Goal: Transaction & Acquisition: Purchase product/service

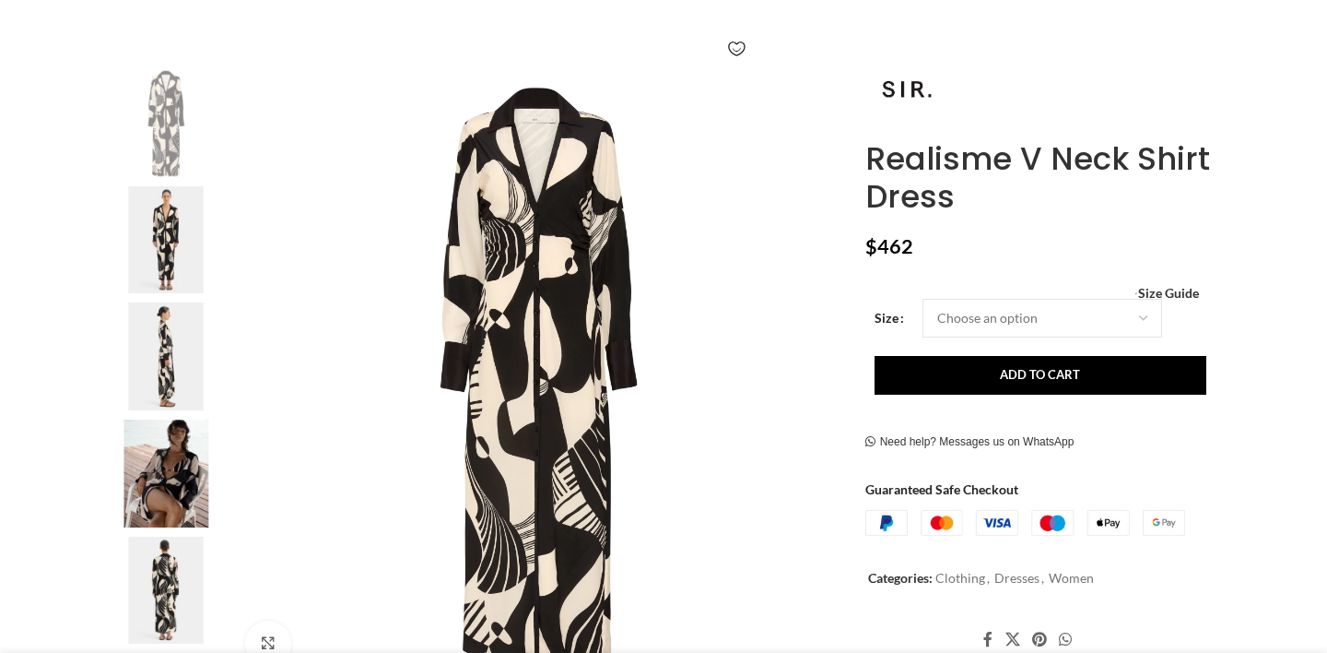
scroll to position [311, 0]
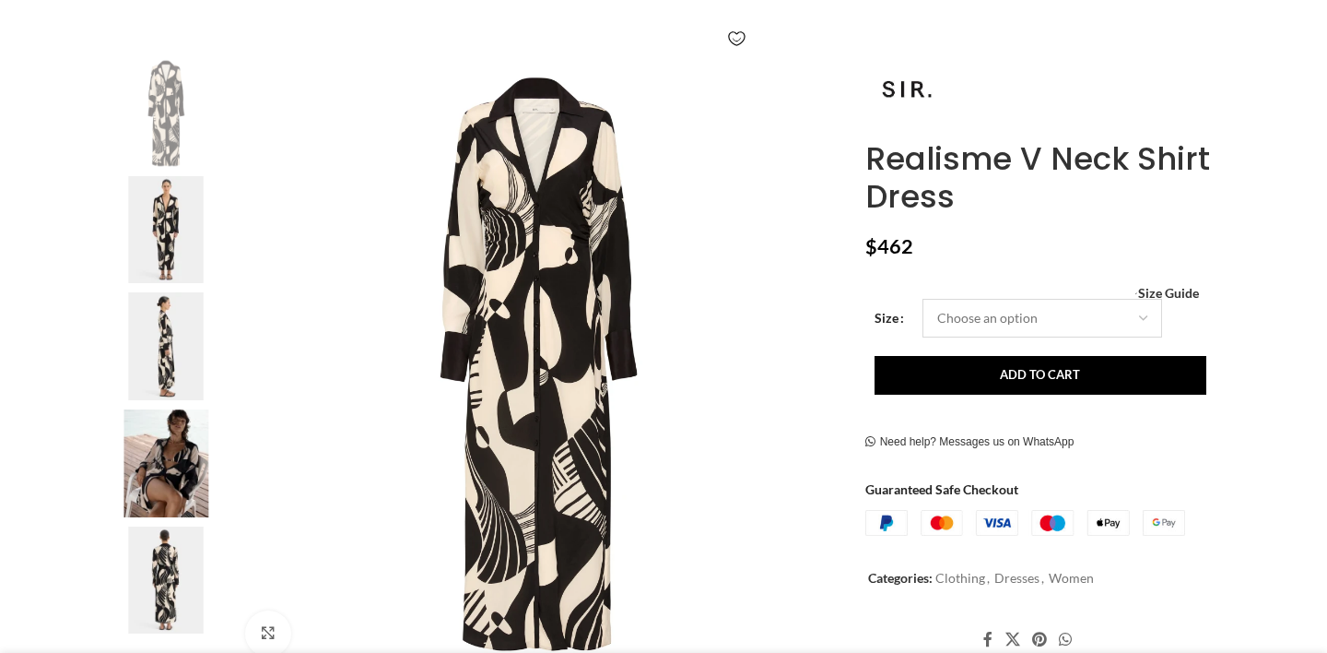
click at [1011, 317] on select "Choose an option 6 UK 8 UK 10 UK 12 UK 14 UK" at bounding box center [1043, 318] width 240 height 39
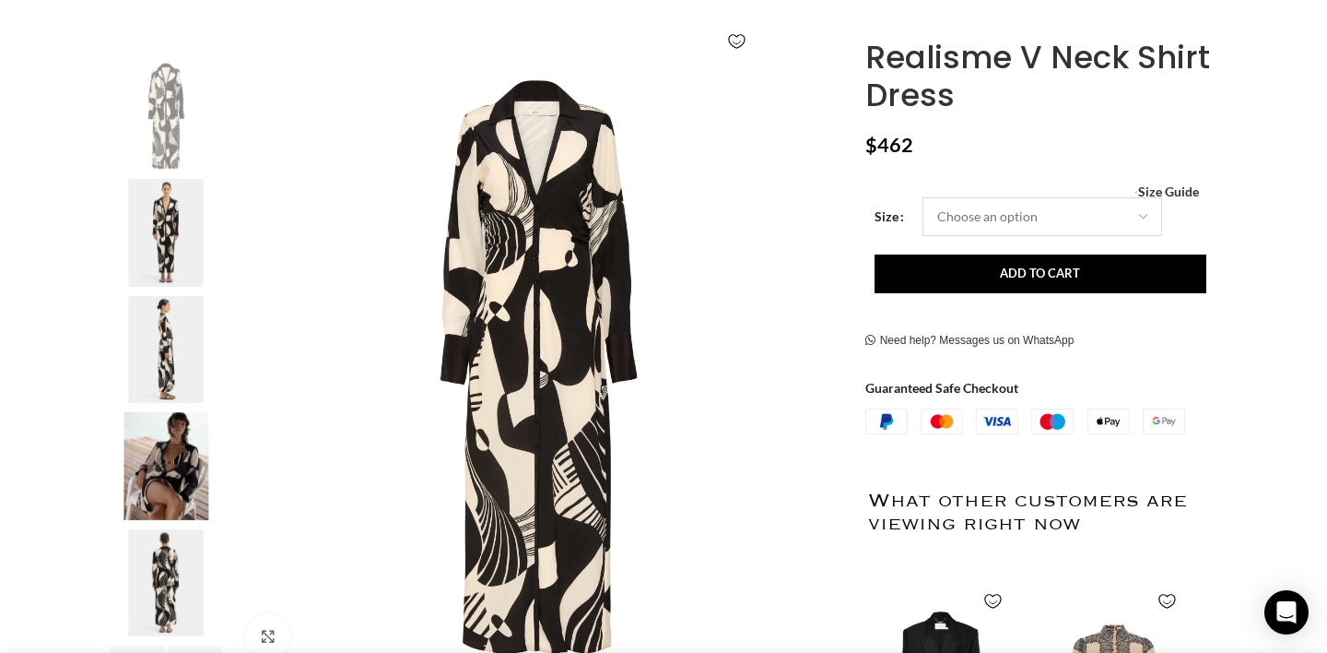
select select "10-uk"
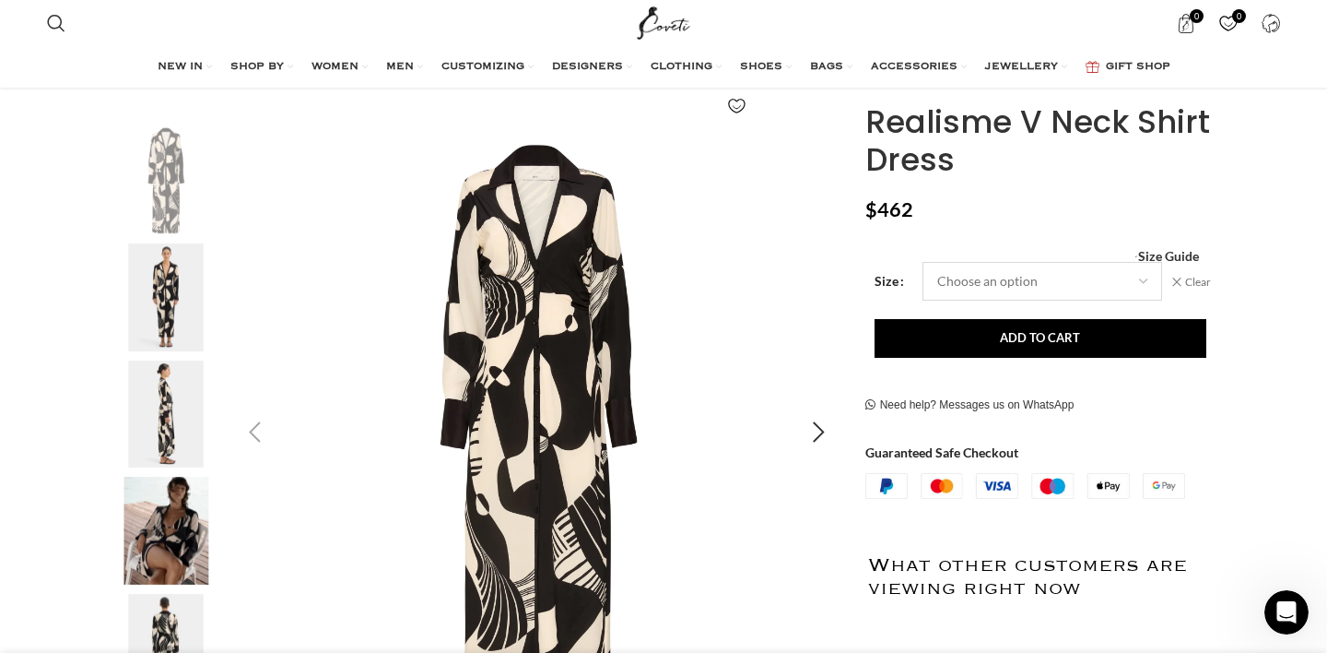
scroll to position [304, 0]
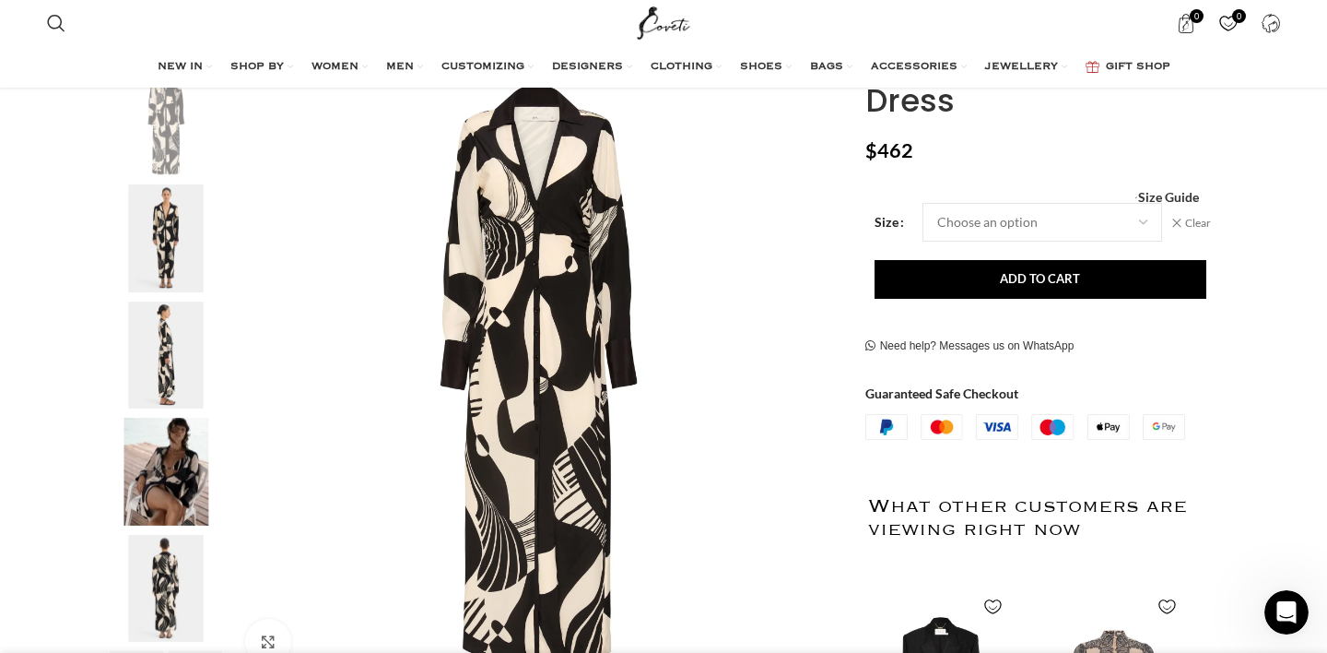
click at [162, 485] on img "4 / 6" at bounding box center [166, 472] width 112 height 108
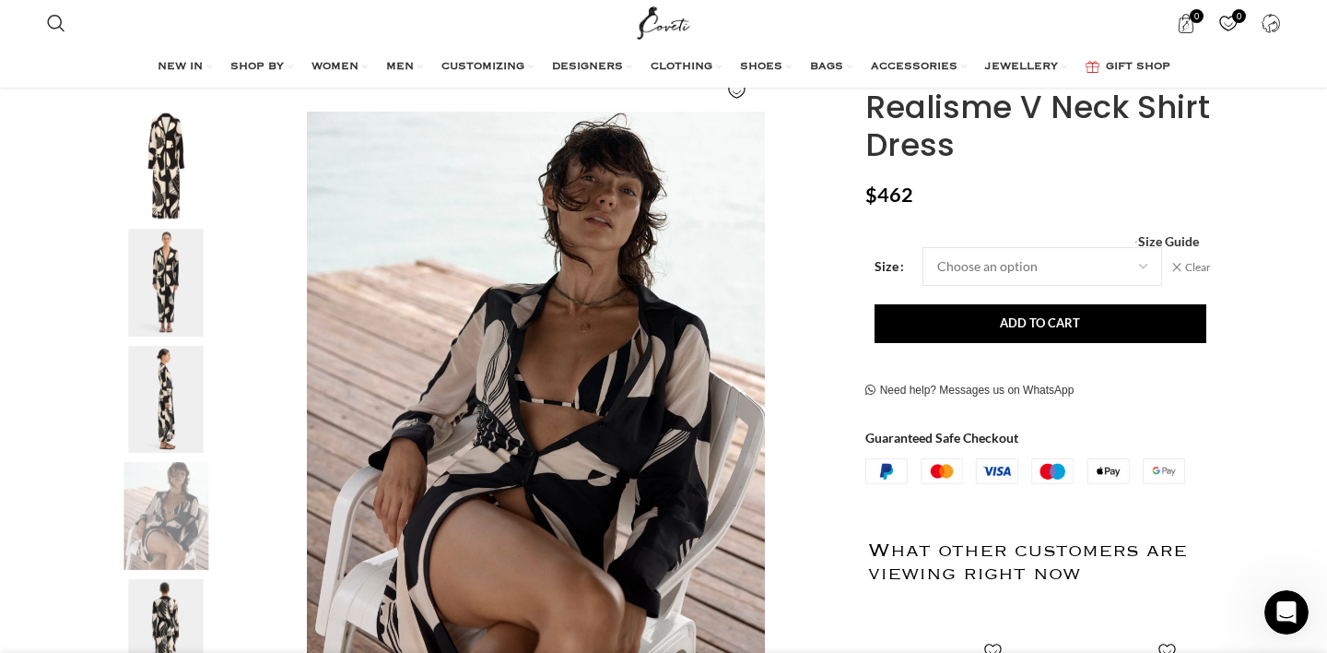
scroll to position [261, 0]
click at [974, 265] on select "Choose an option 6 UK 8 UK 10 UK 12 UK 14 UK" at bounding box center [1043, 265] width 240 height 39
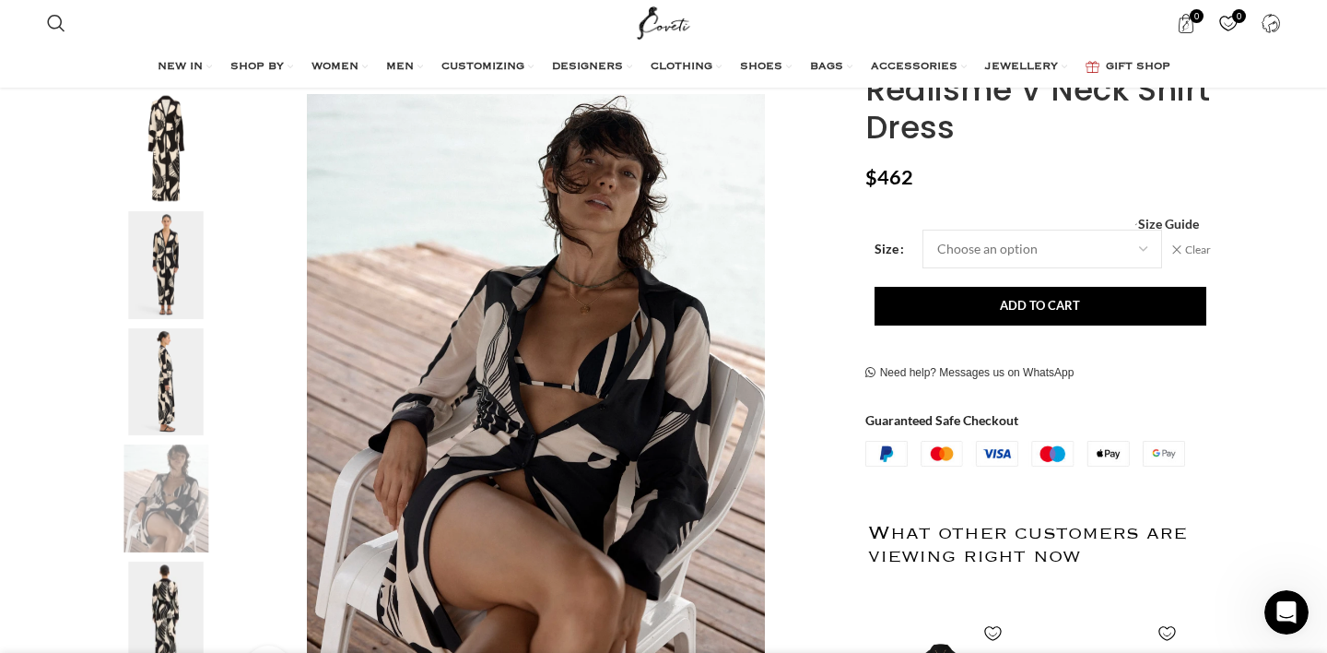
click at [177, 274] on img "2 / 6" at bounding box center [166, 265] width 112 height 108
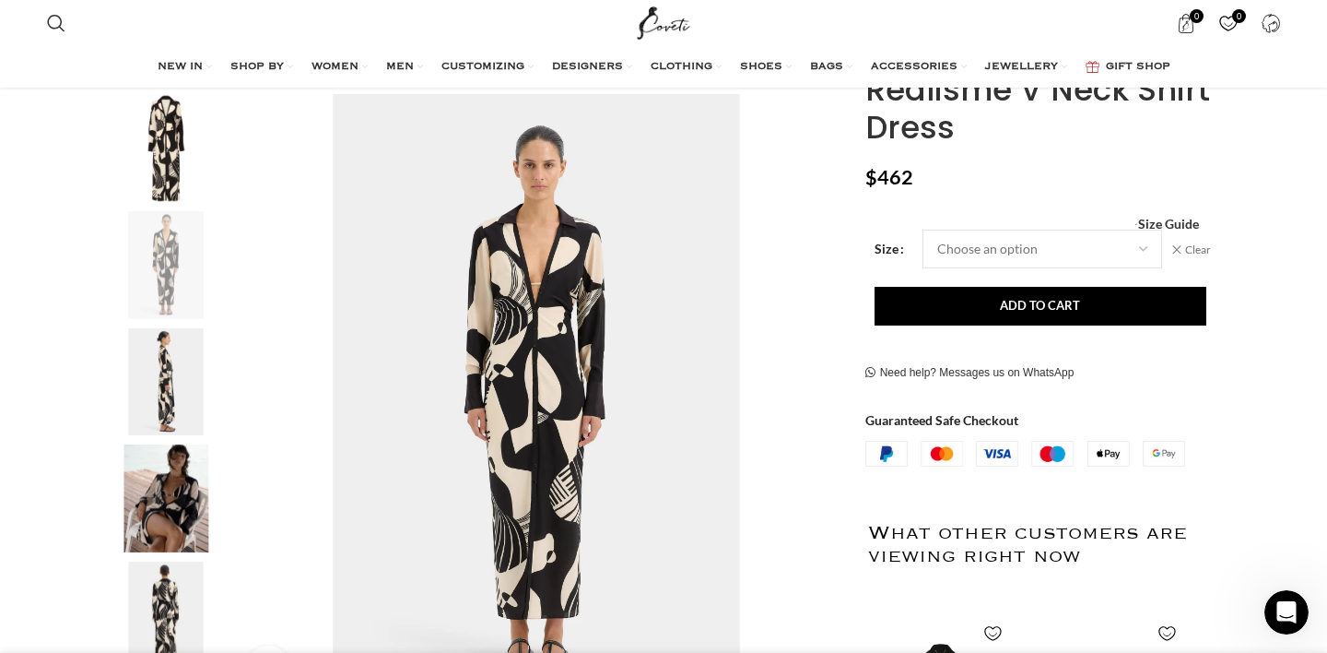
click at [167, 365] on img "3 / 6" at bounding box center [166, 382] width 112 height 108
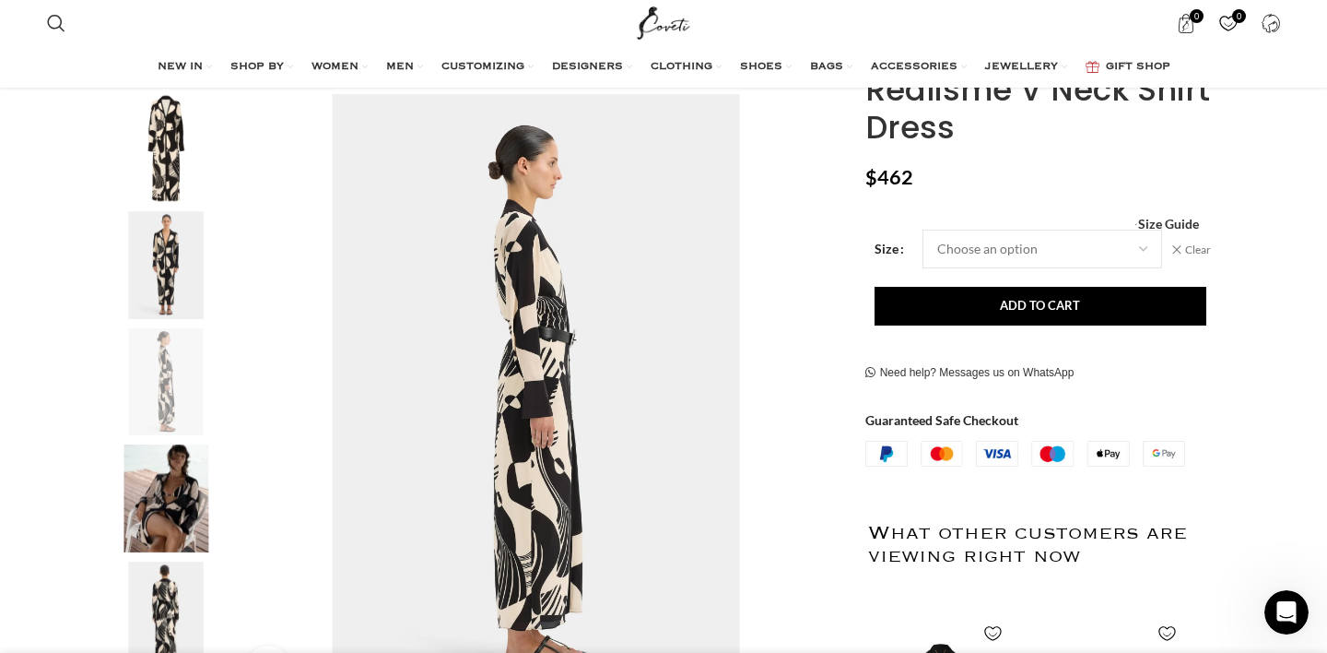
click at [165, 160] on img "1 / 6" at bounding box center [166, 148] width 112 height 108
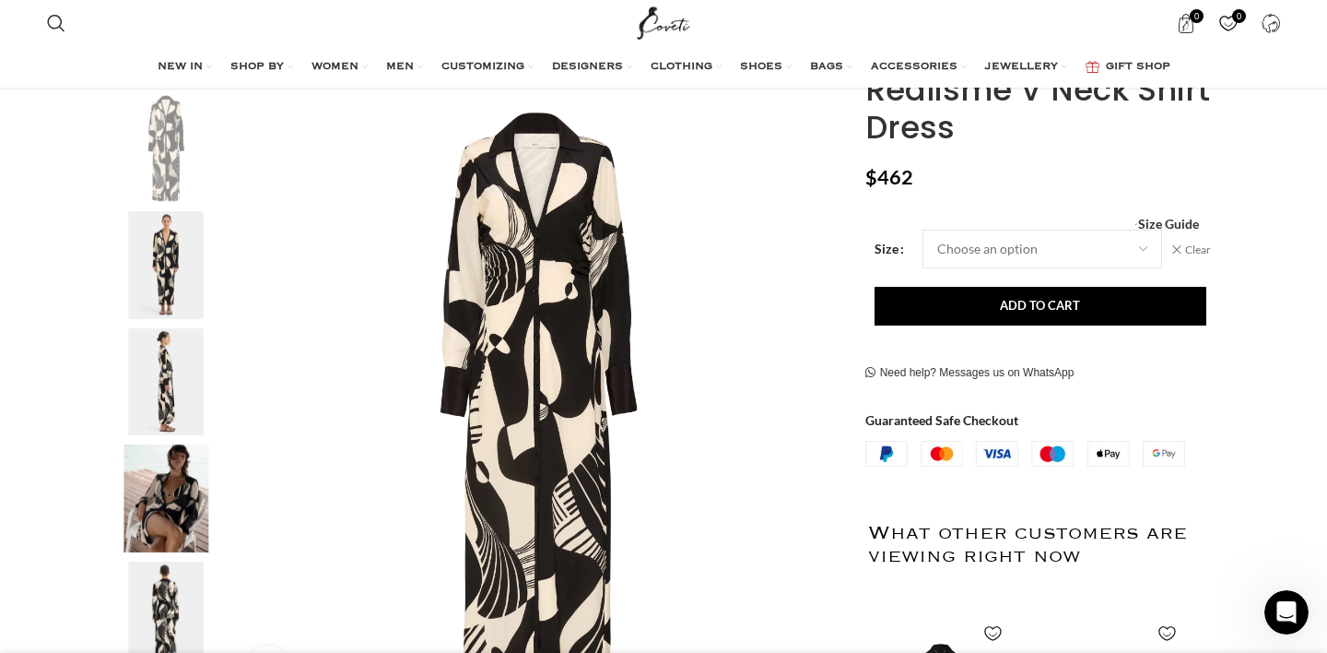
scroll to position [0, 1358]
click at [1167, 224] on span "Size Guide" at bounding box center [1168, 224] width 61 height 0
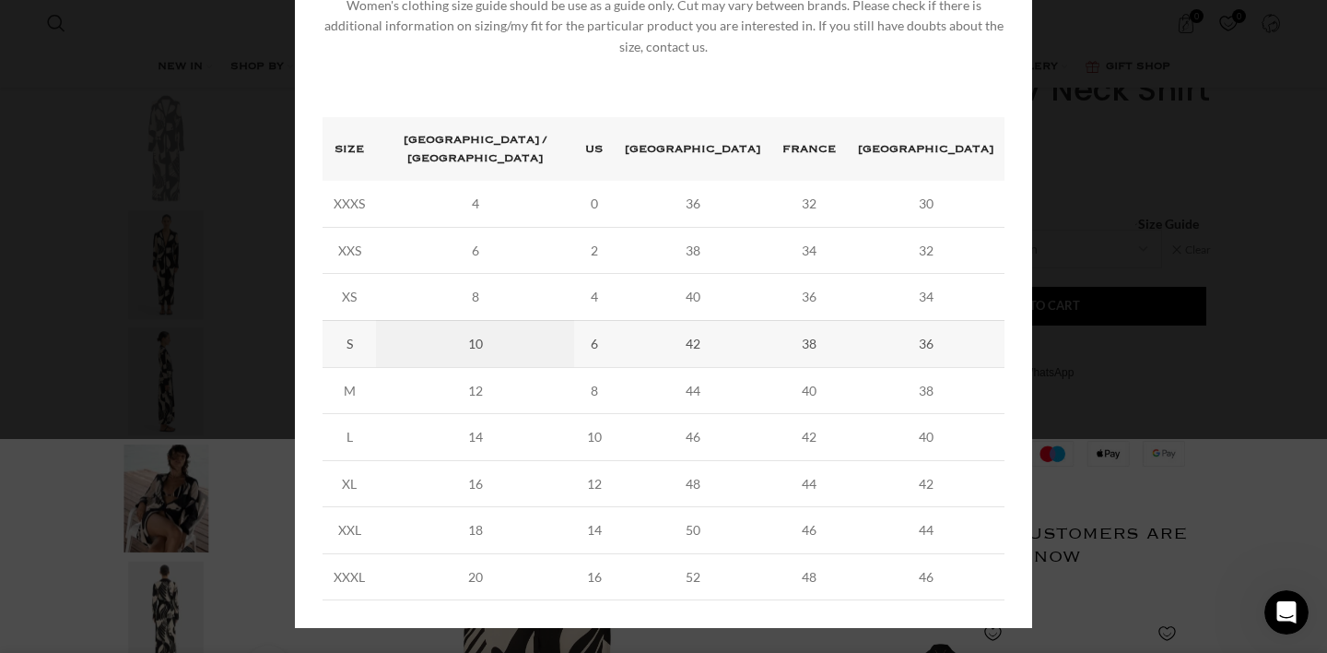
scroll to position [0, 2328]
click at [1132, 178] on div "× Women's clothing size guide Women Clothing Size Guide Women's clothing size g…" at bounding box center [663, 230] width 1313 height 888
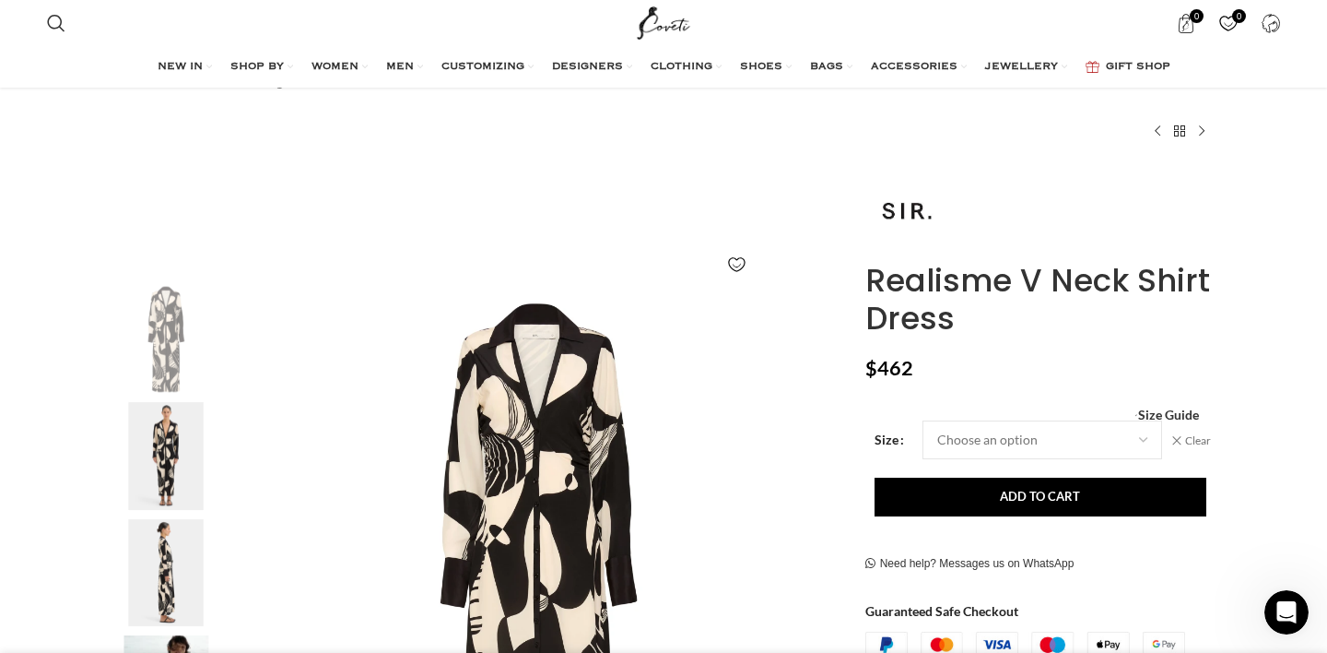
scroll to position [0, 0]
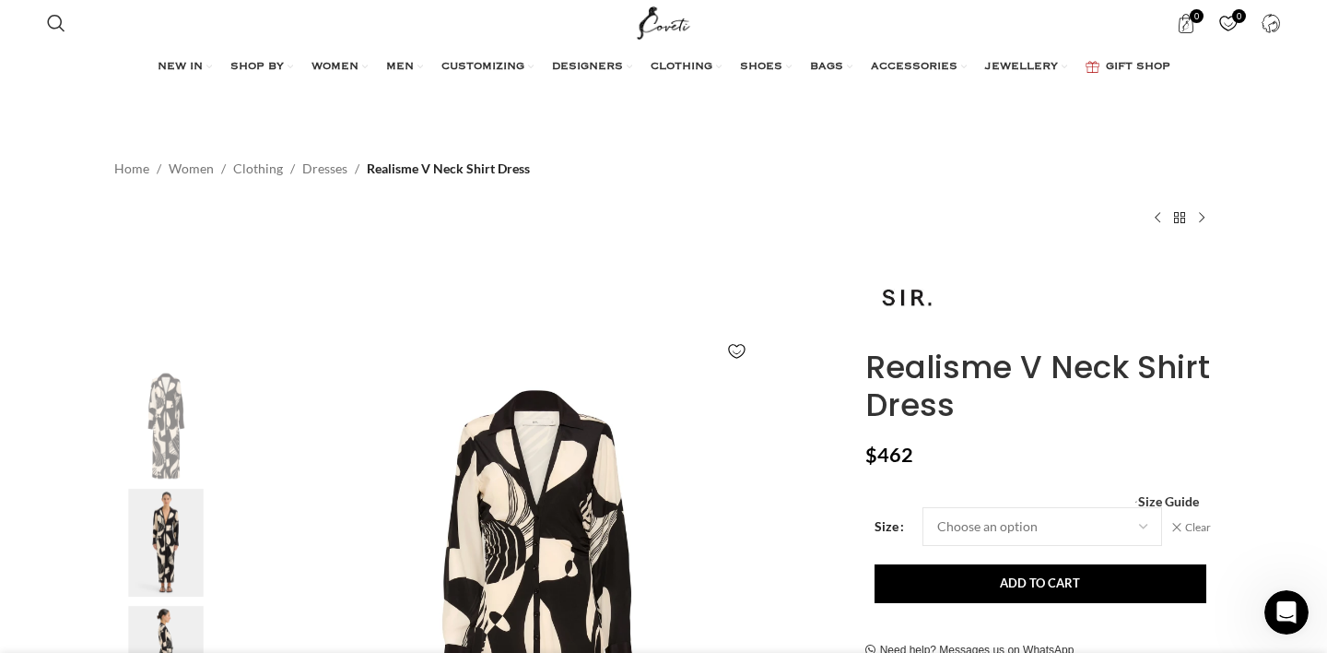
drag, startPoint x: 962, startPoint y: 408, endPoint x: 849, endPoint y: 361, distance: 122.7
copy div "Click to enlarge Realisme V Neck Shirt Dress"
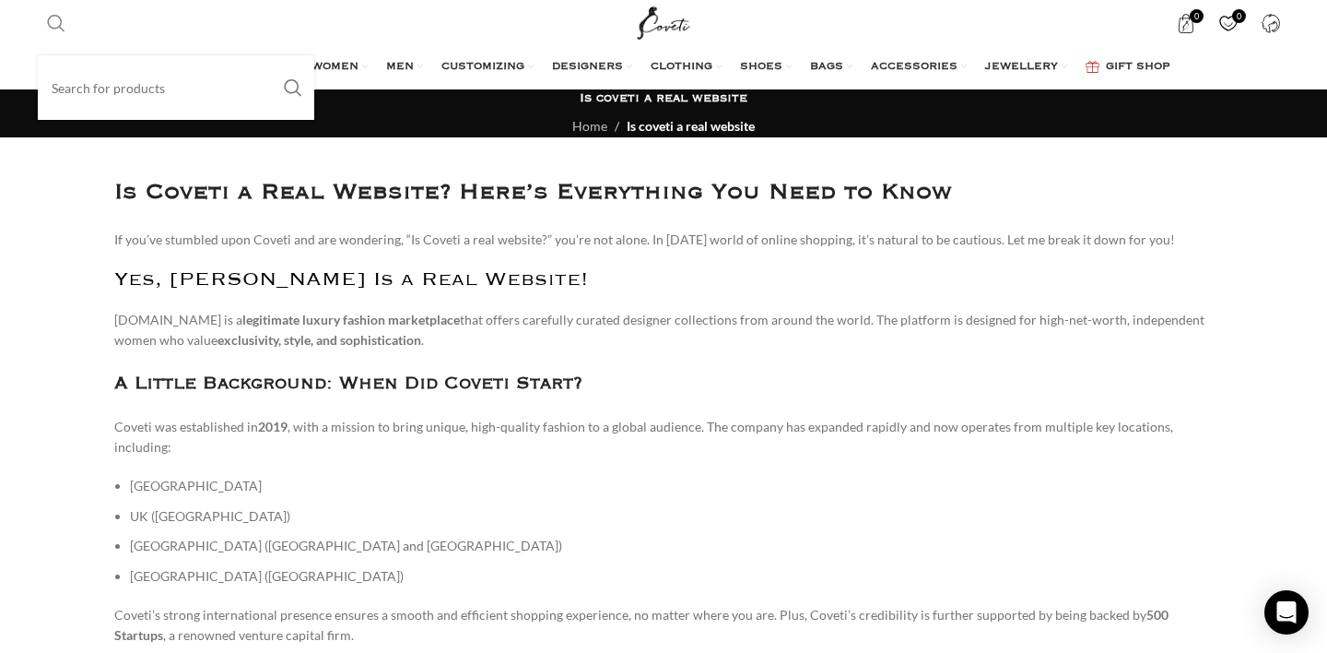
click at [55, 25] on span "Search" at bounding box center [56, 23] width 18 height 18
click at [87, 71] on input "Search" at bounding box center [176, 87] width 277 height 65
type input "sir"
click at [272, 55] on button "Search" at bounding box center [293, 87] width 42 height 65
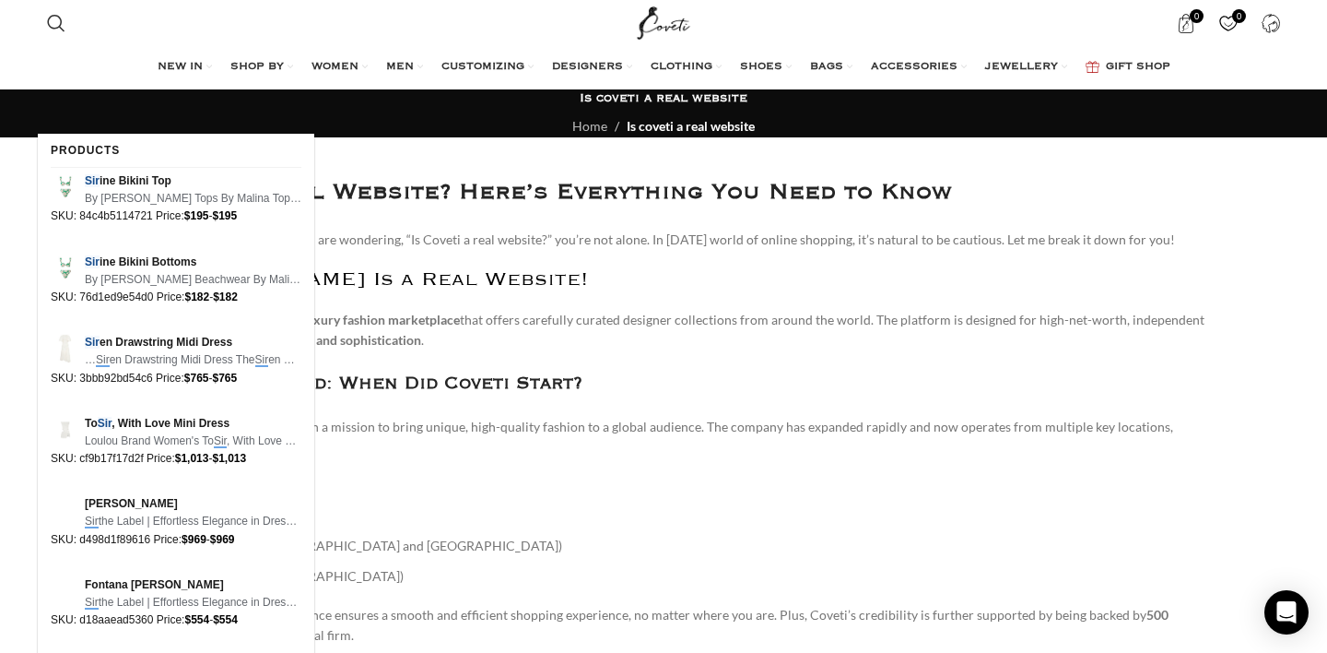
click at [272, 69] on button "Search" at bounding box center [293, 101] width 42 height 65
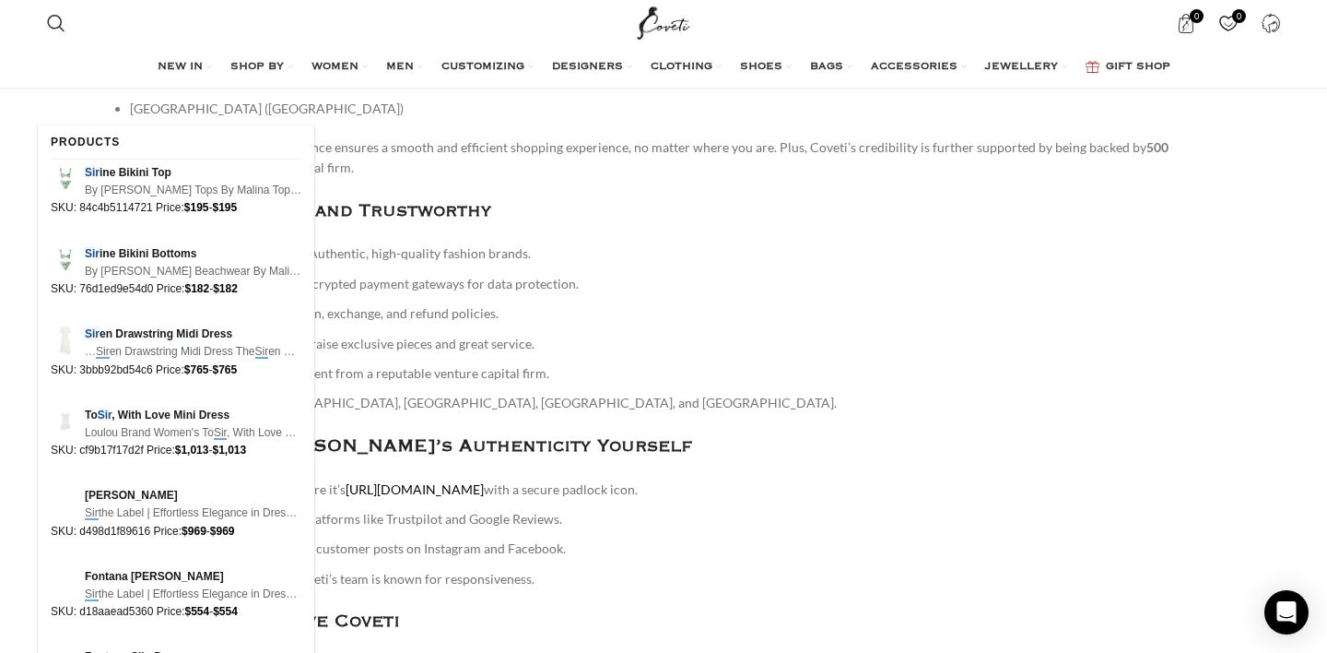
scroll to position [468, 0]
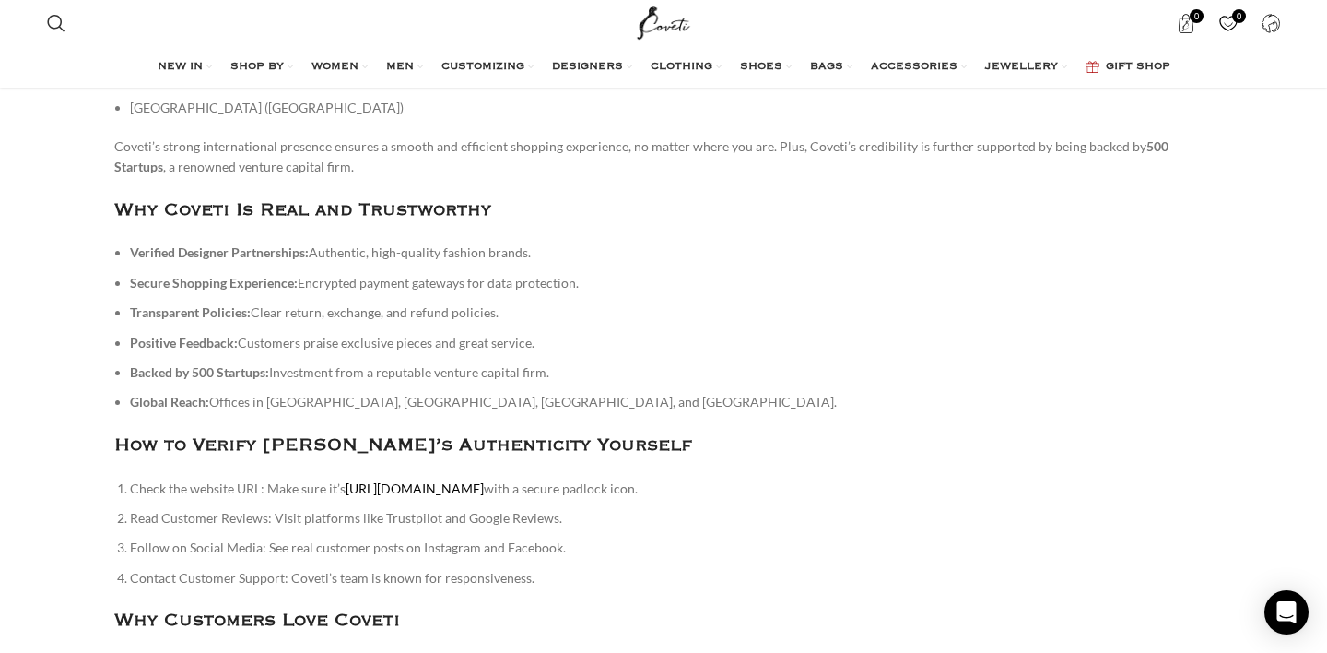
click at [644, 370] on ul "Verified Designer Partnerships: Authentic, high-quality fashion brands. Secure …" at bounding box center [663, 327] width 1099 height 170
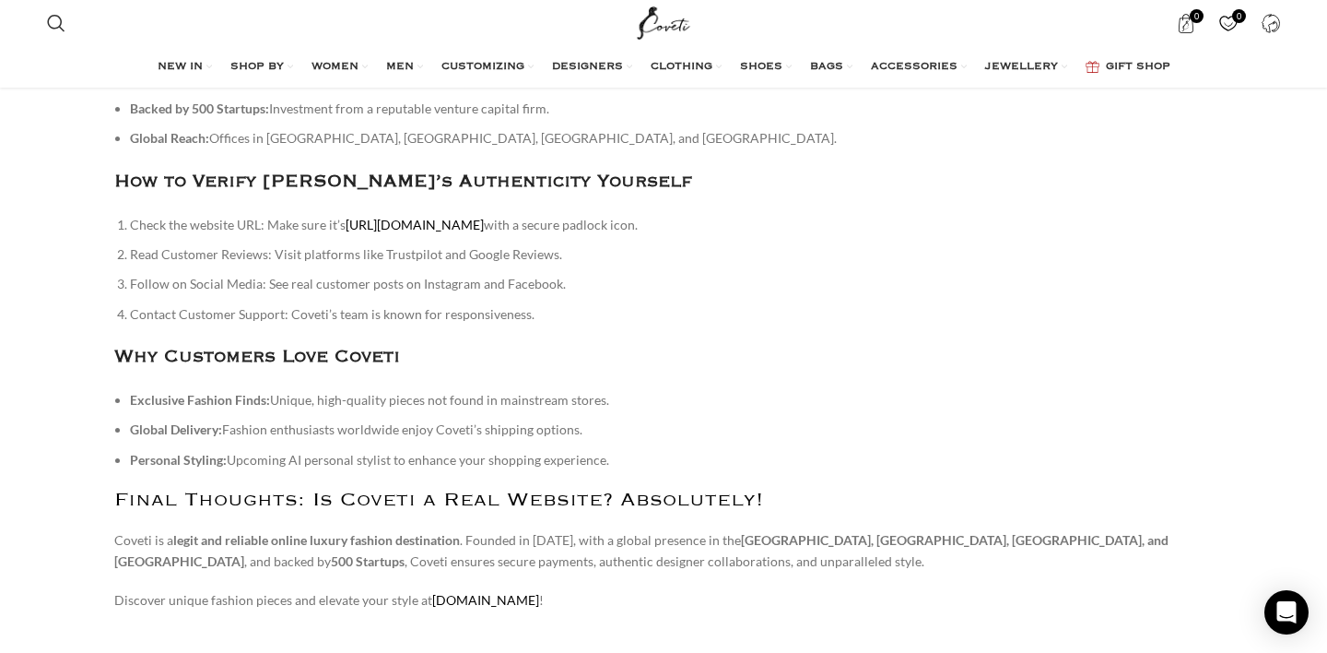
scroll to position [0, 0]
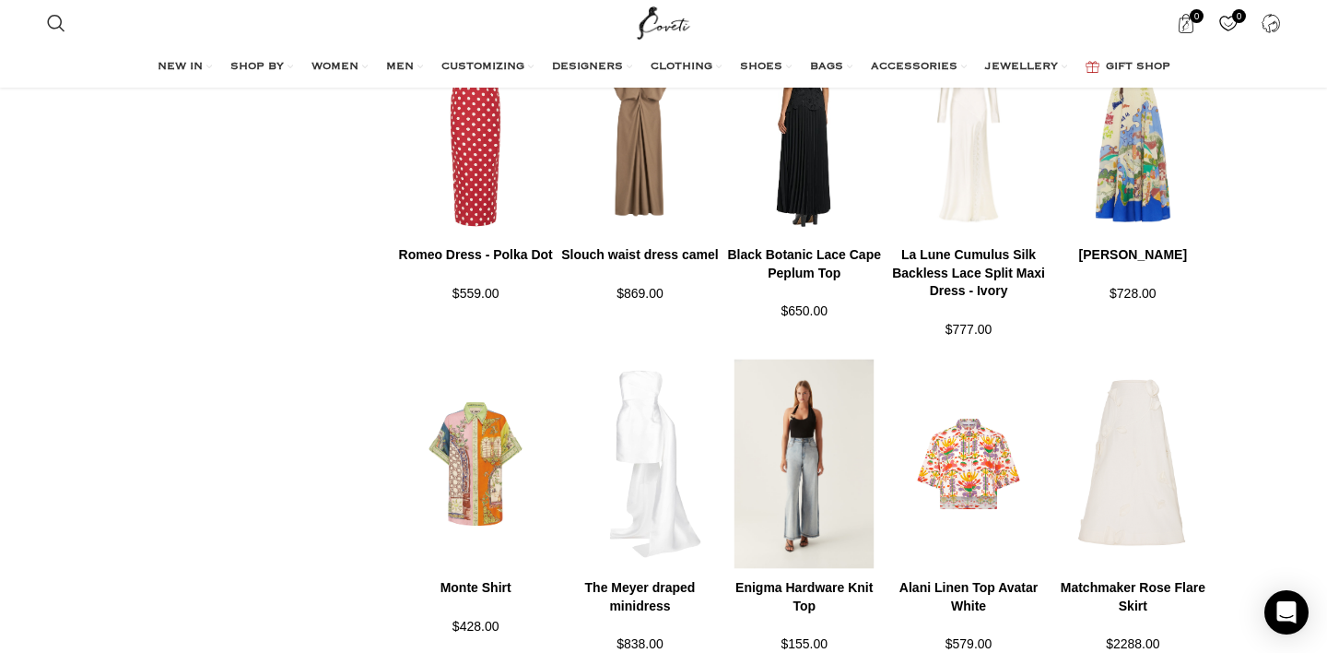
scroll to position [1185, 0]
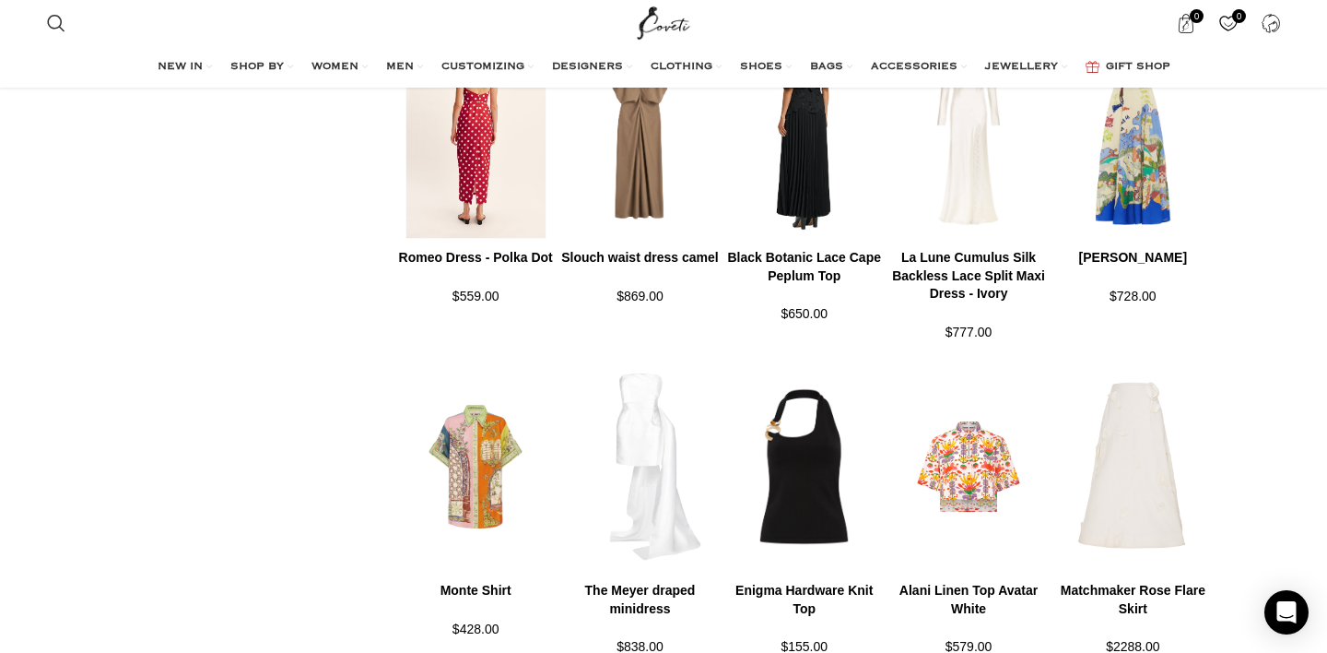
click at [504, 170] on img at bounding box center [476, 133] width 164 height 228
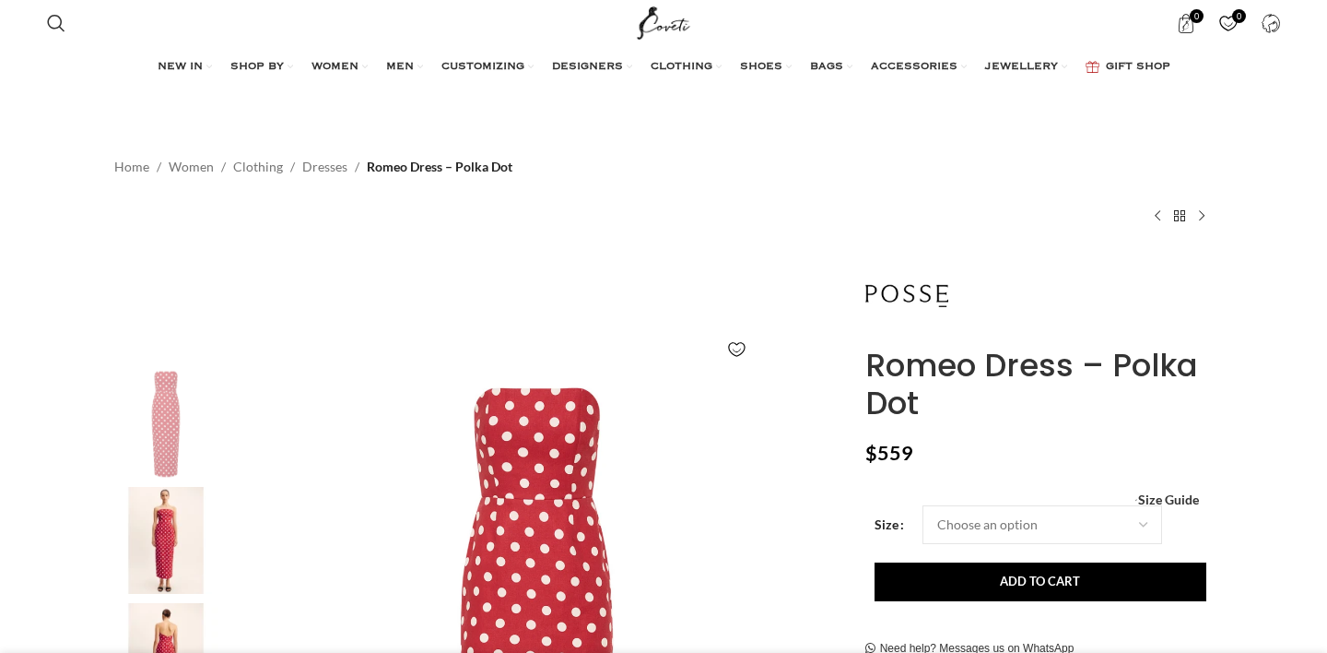
click at [1015, 470] on div "Romeo Dress – Polka Dot $ 559 Women's clothing size guide Women Clothing Size G…" at bounding box center [1040, 556] width 348 height 605
click at [1003, 529] on select "Choose an option 4 UK 6 UK 8 [GEOGRAPHIC_DATA] 10 [GEOGRAPHIC_DATA] 12 [GEOGRAP…" at bounding box center [1043, 524] width 240 height 39
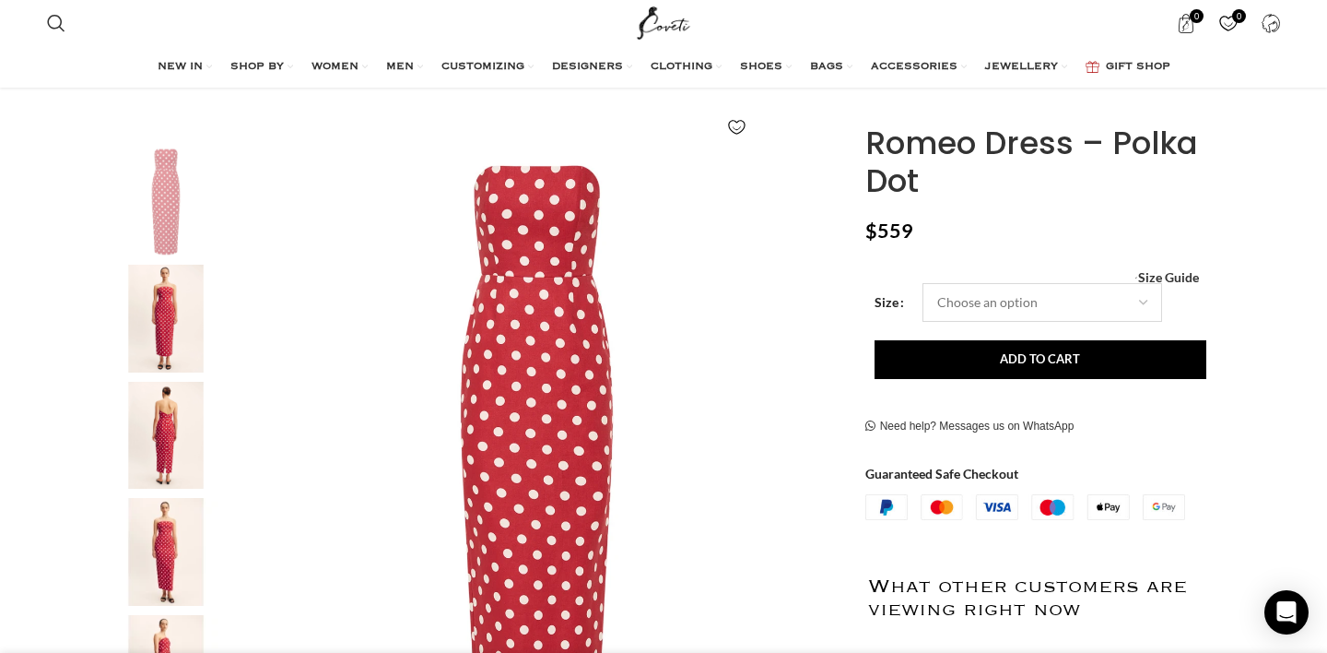
scroll to position [371, 0]
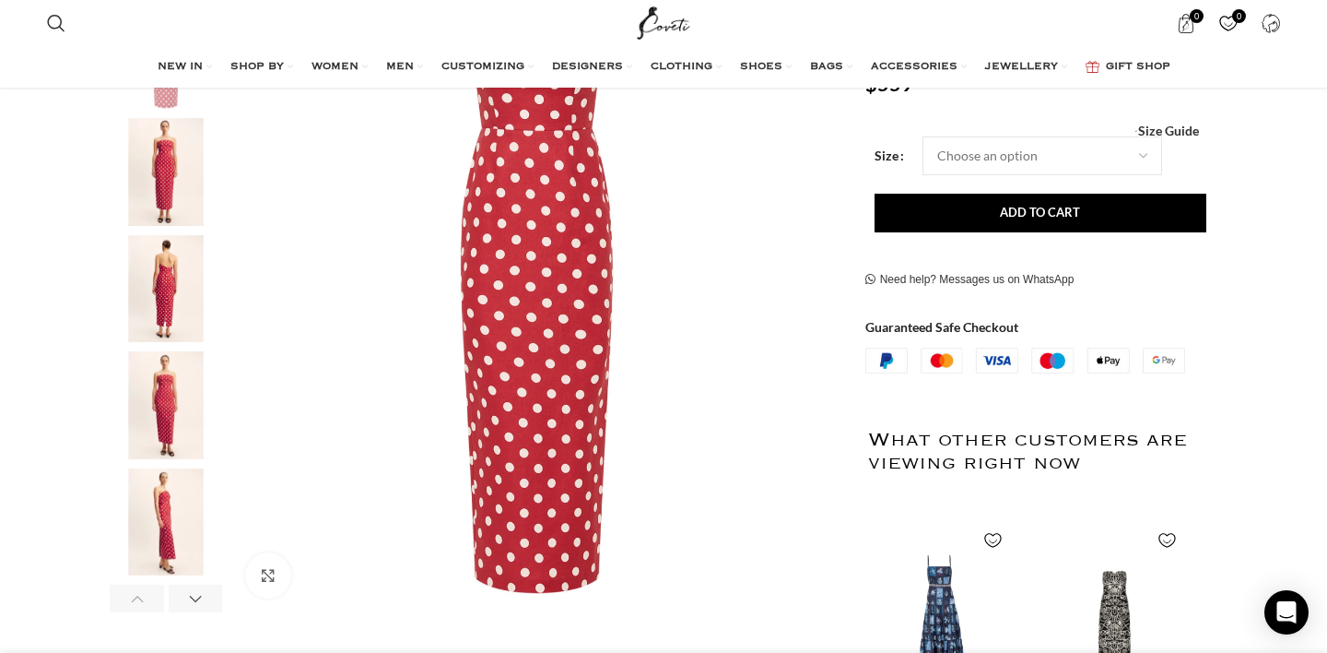
click at [163, 409] on img "4 / 7" at bounding box center [166, 405] width 112 height 108
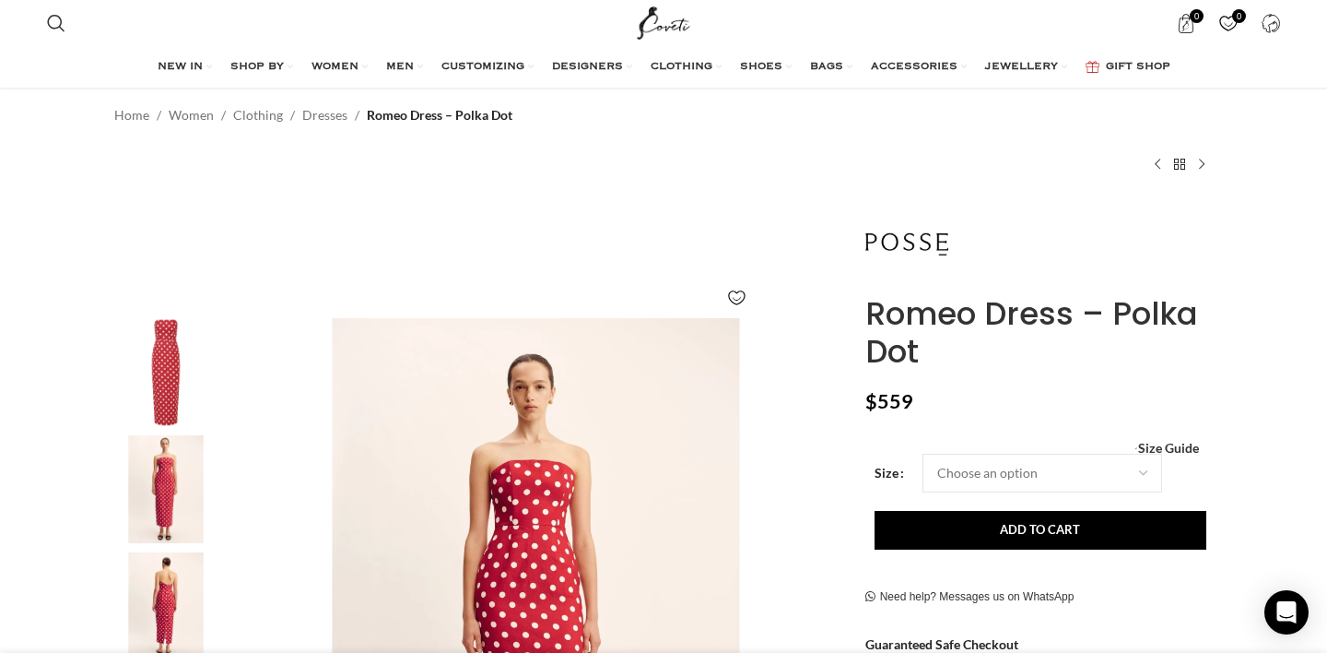
scroll to position [0, 0]
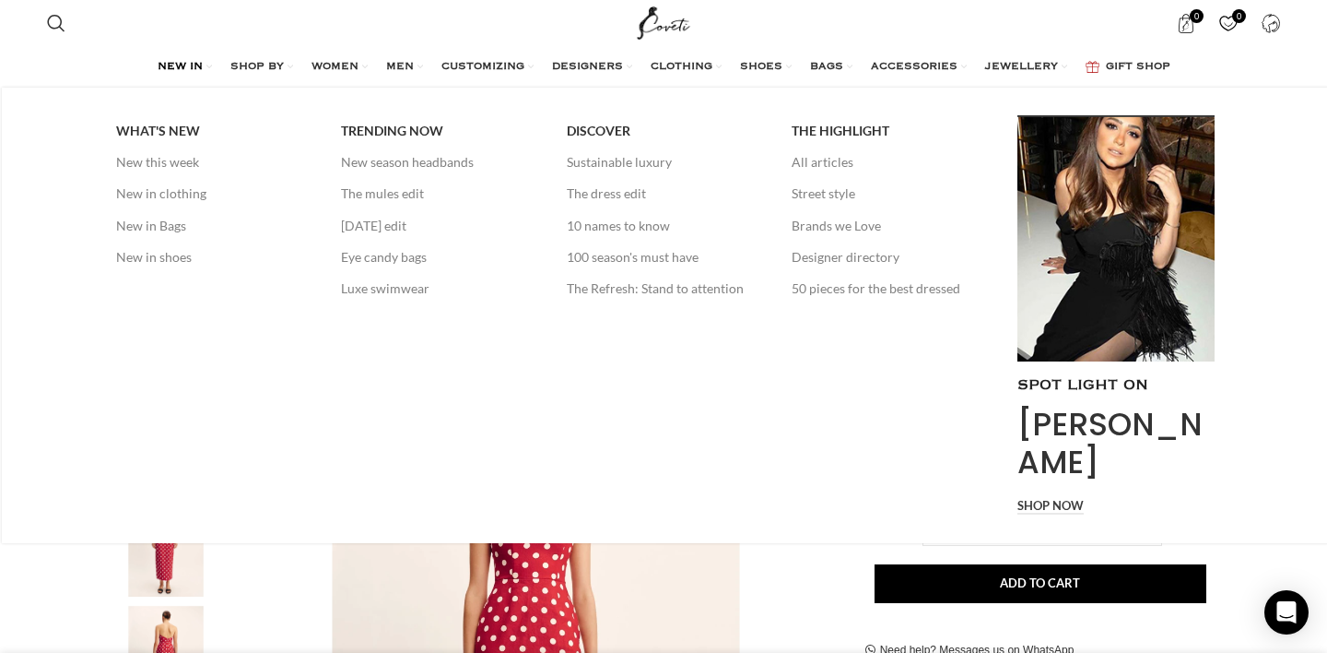
click at [171, 65] on span "NEW IN" at bounding box center [180, 67] width 45 height 15
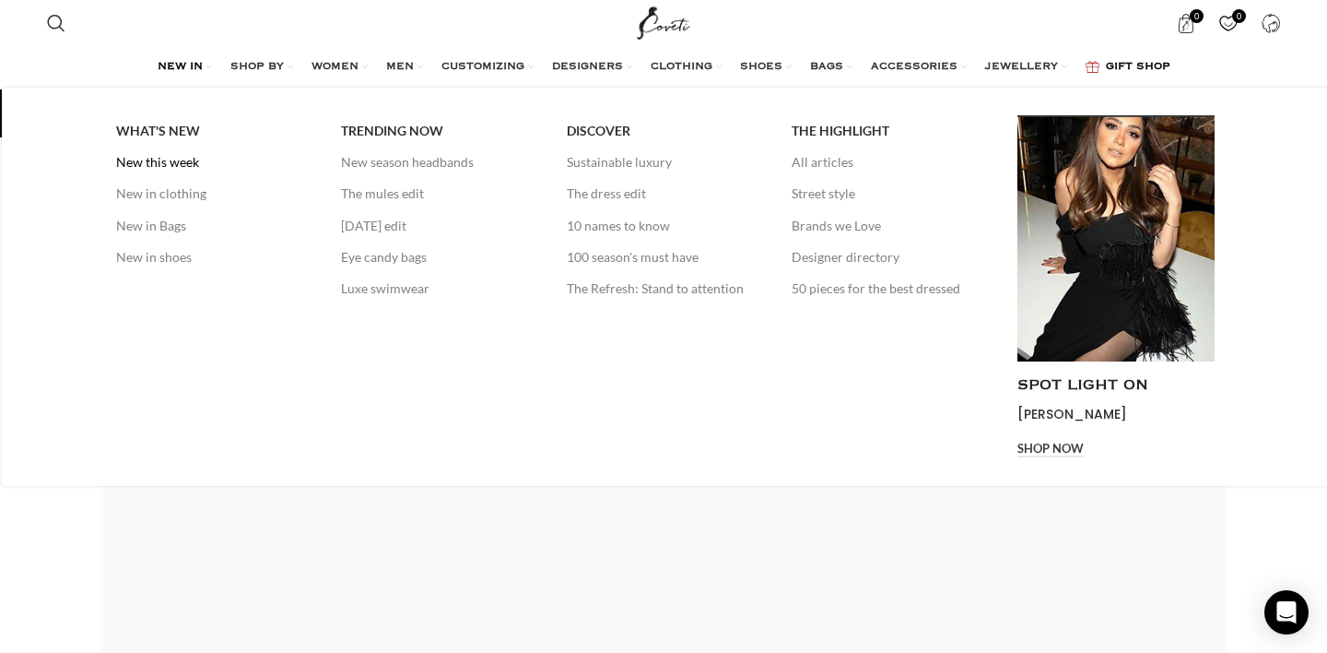
click at [147, 162] on link "New this week" at bounding box center [214, 162] width 197 height 31
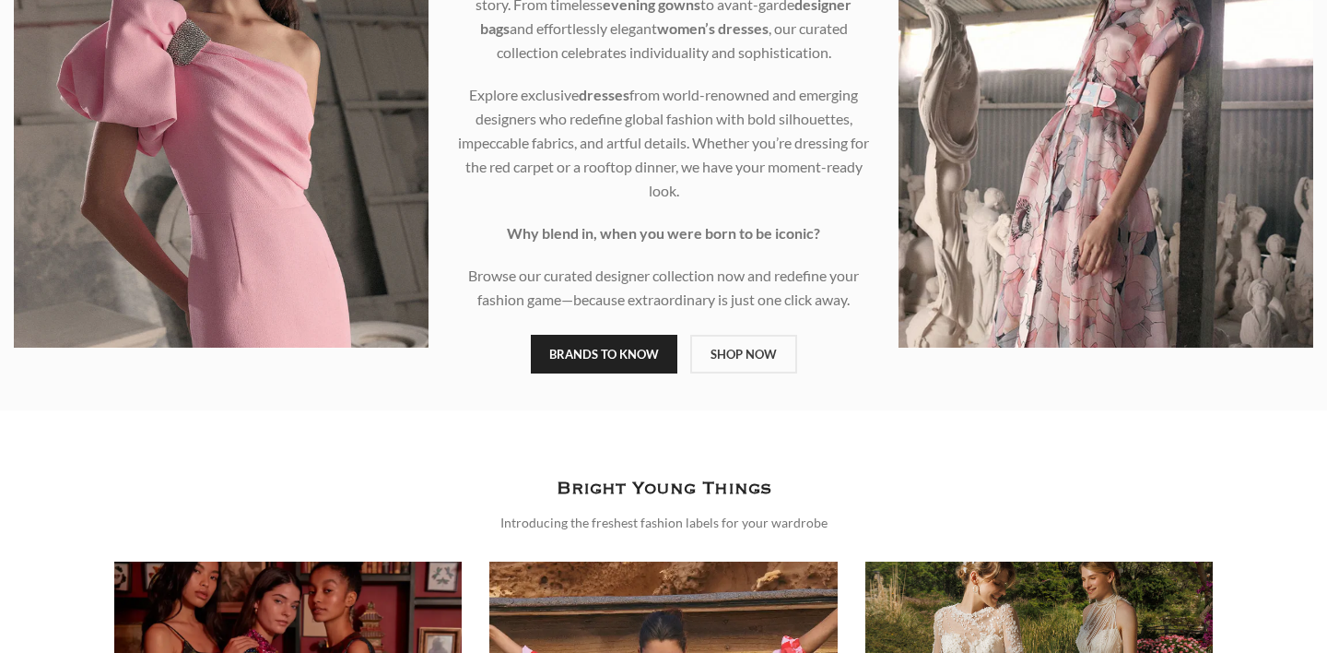
scroll to position [873, 0]
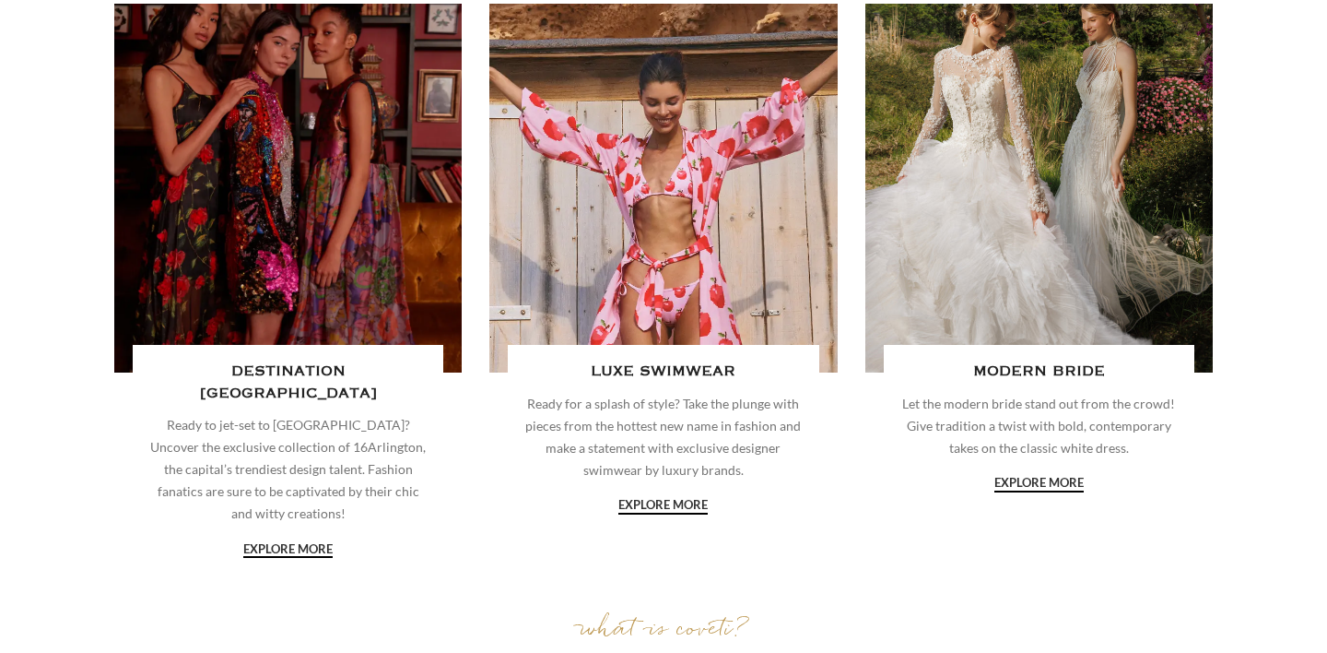
click at [656, 235] on link "Banner link" at bounding box center [663, 188] width 348 height 369
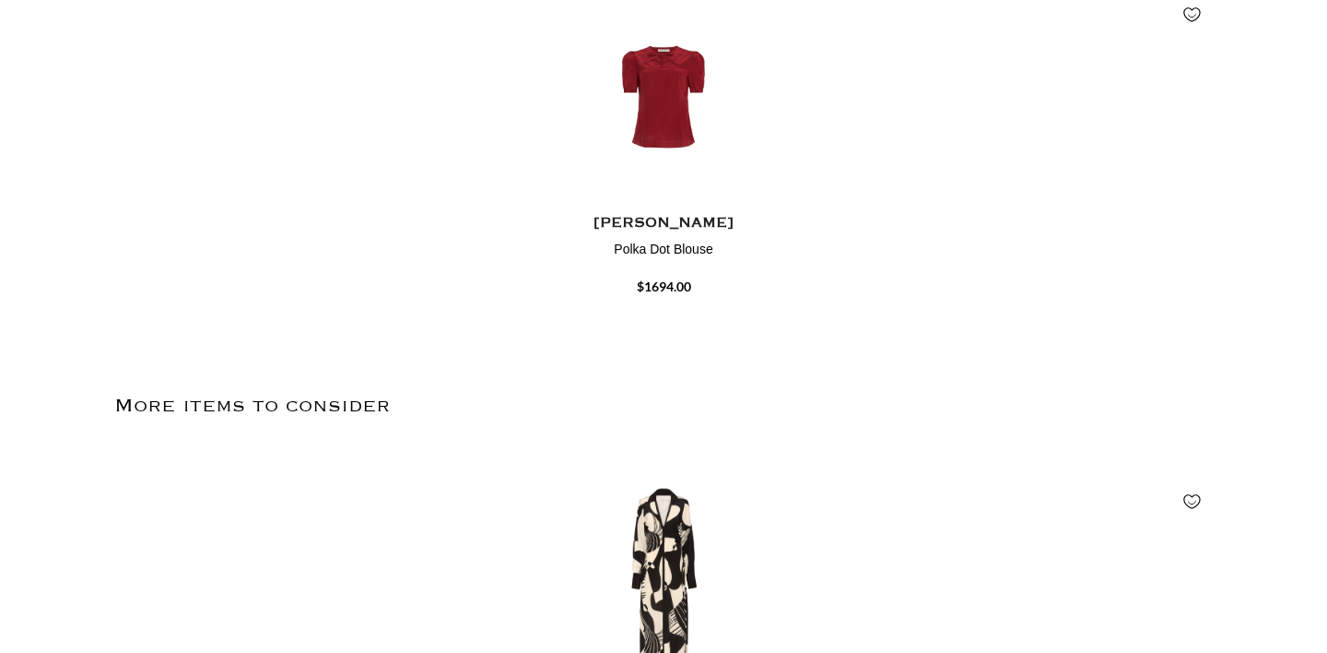
scroll to position [2361, 0]
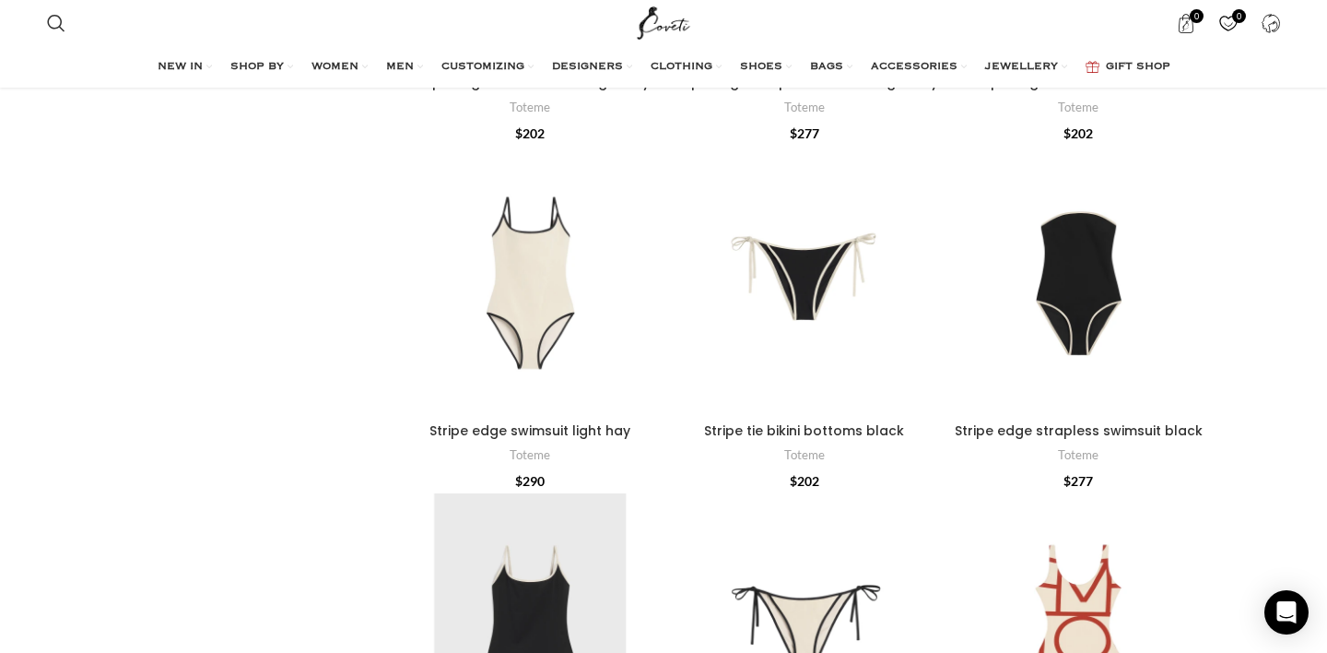
scroll to position [3577, 0]
